Goal: Navigation & Orientation: Go to known website

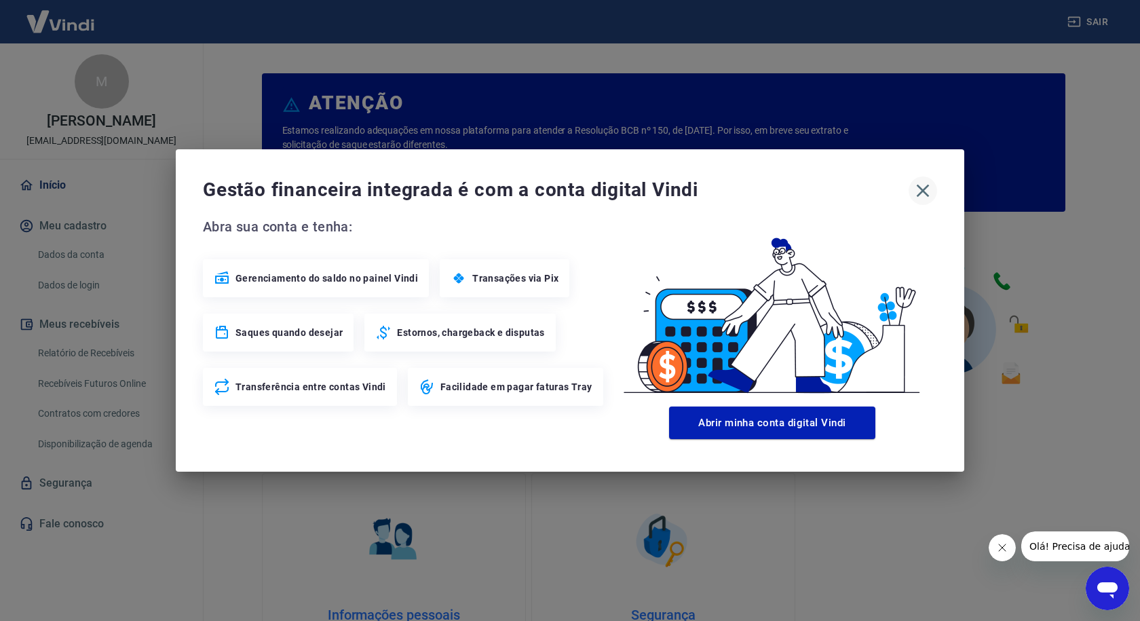
click at [923, 190] on icon "button" at bounding box center [923, 191] width 13 height 13
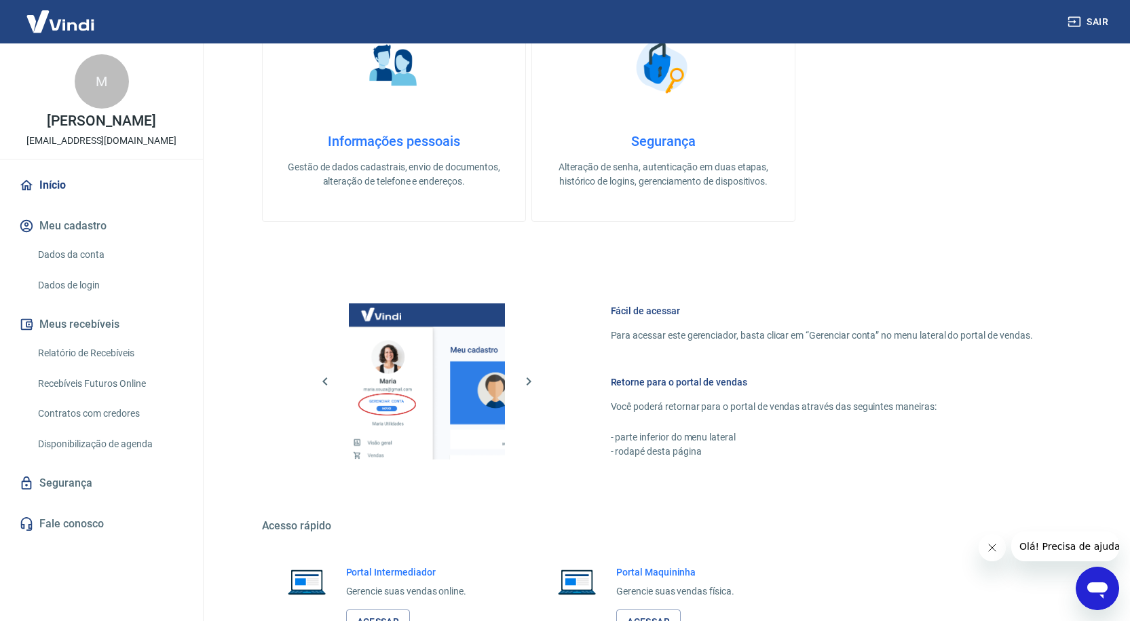
scroll to position [578, 0]
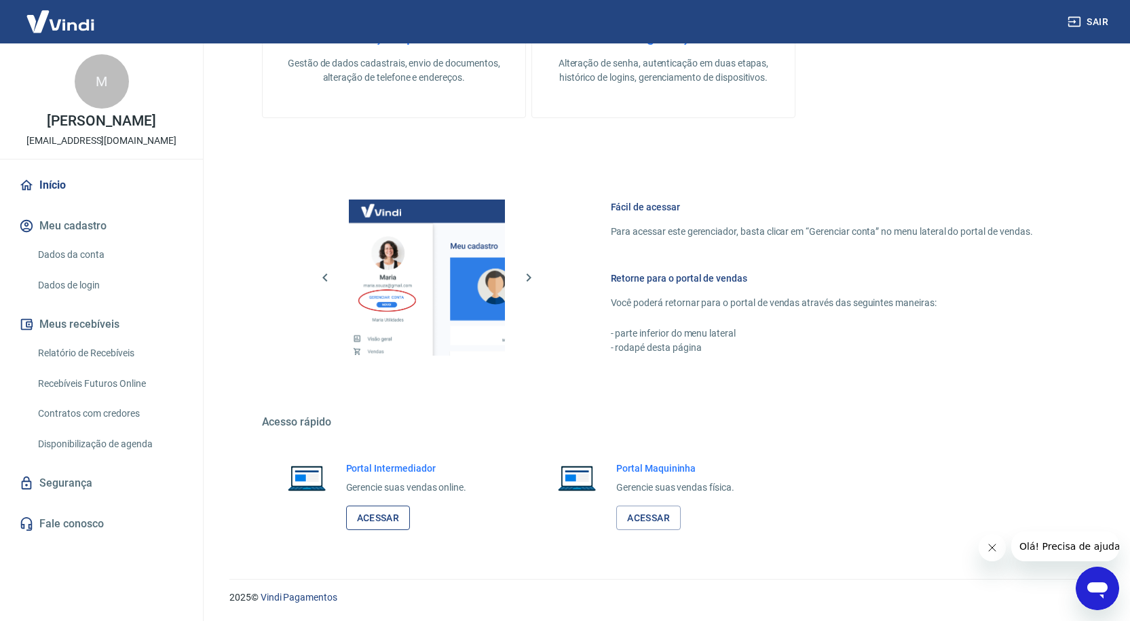
click at [394, 523] on link "Acessar" at bounding box center [378, 518] width 64 height 25
